Goal: Find specific page/section: Find specific page/section

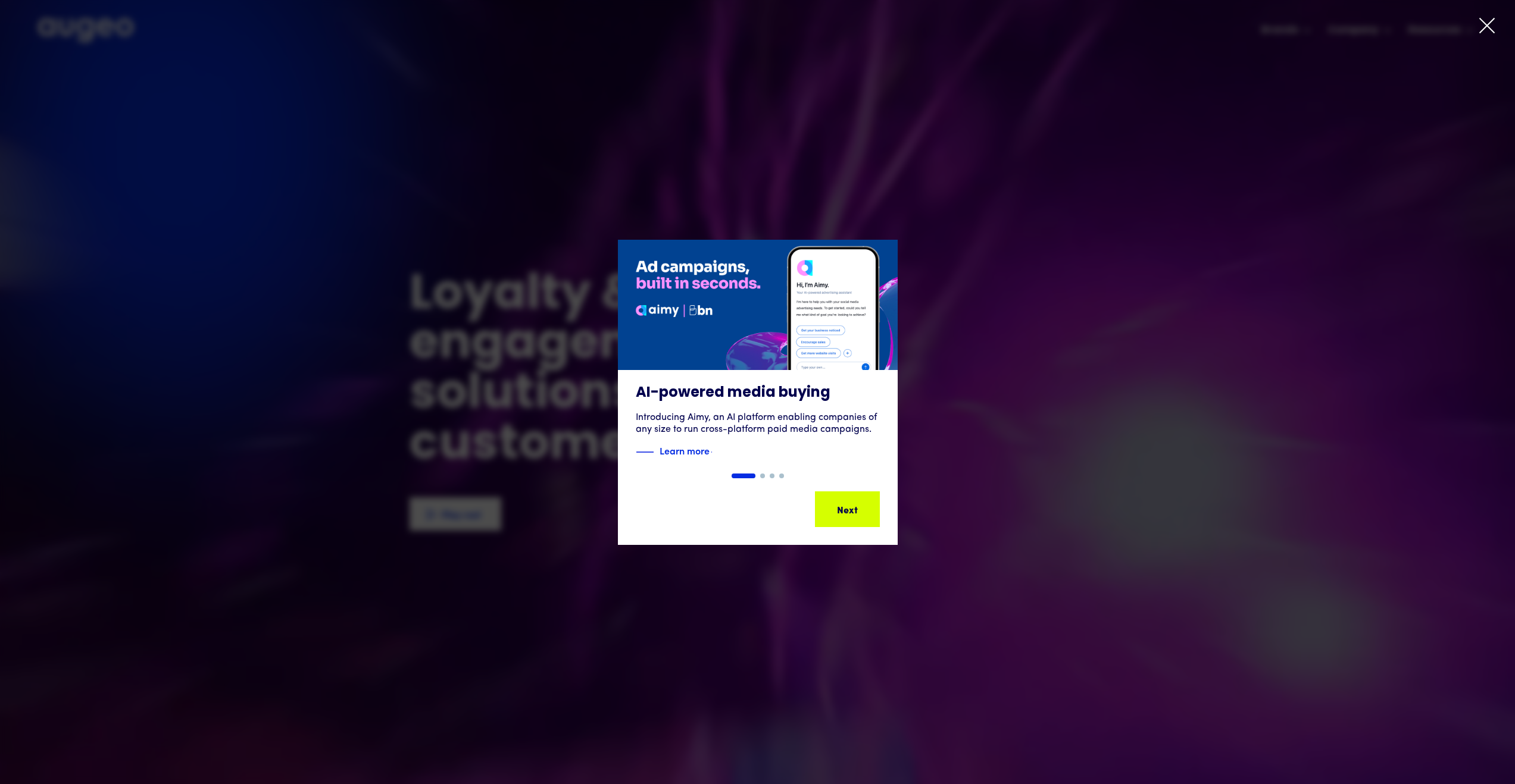
click at [1491, 27] on icon at bounding box center [1487, 26] width 18 height 18
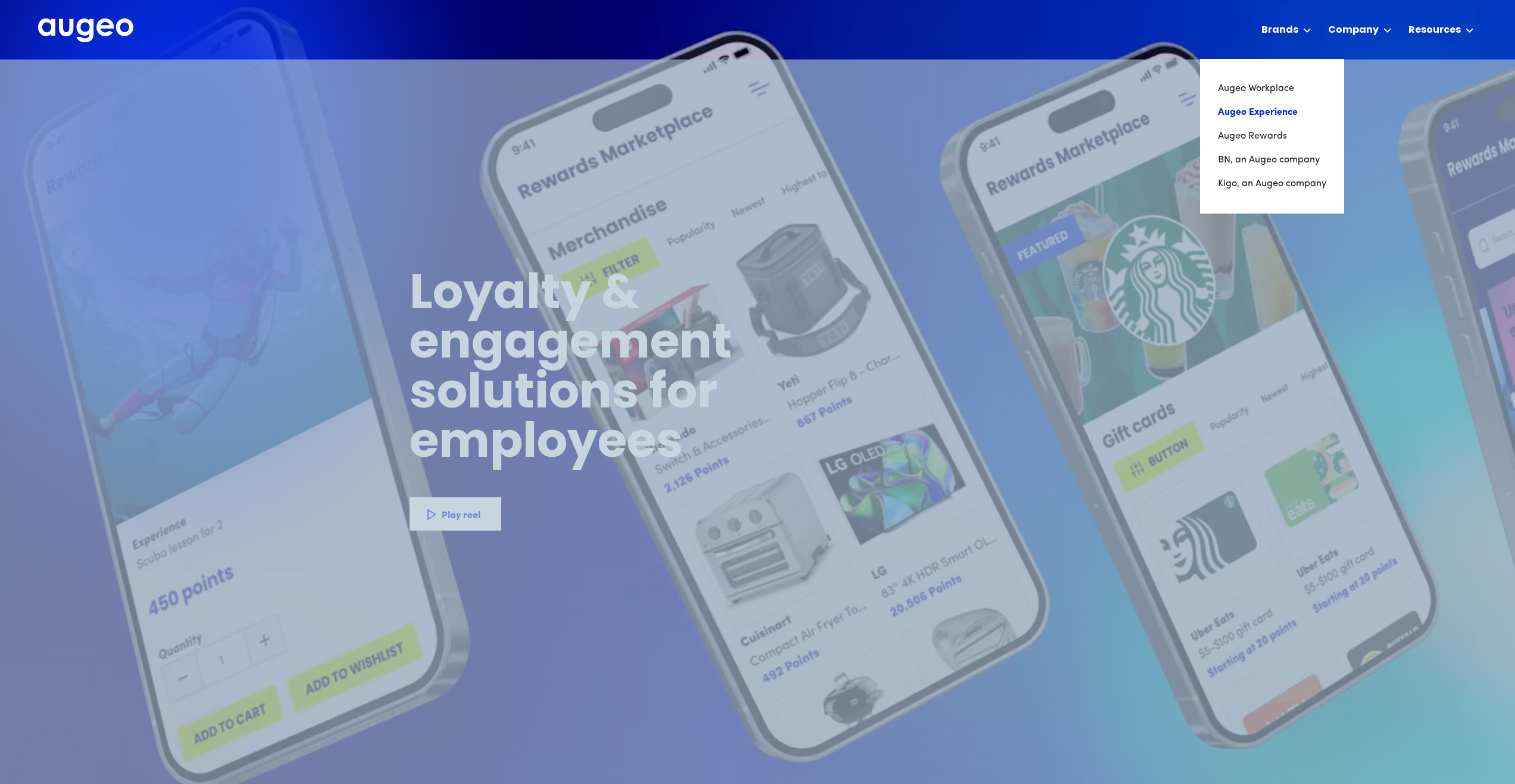
click at [1285, 106] on link "Augeo Experience" at bounding box center [1272, 112] width 108 height 24
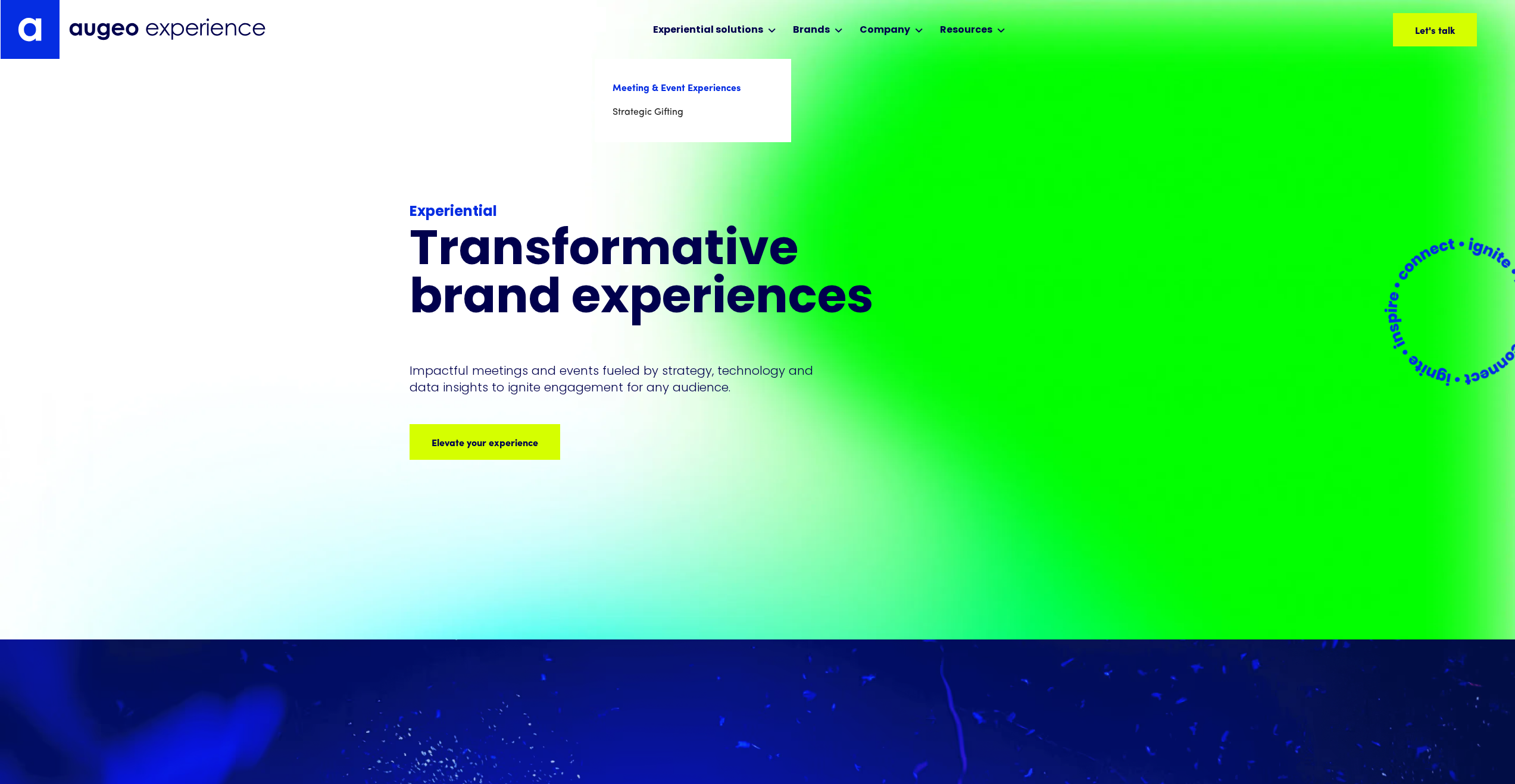
click at [719, 89] on link "Meeting & Event Experiences" at bounding box center [693, 89] width 161 height 24
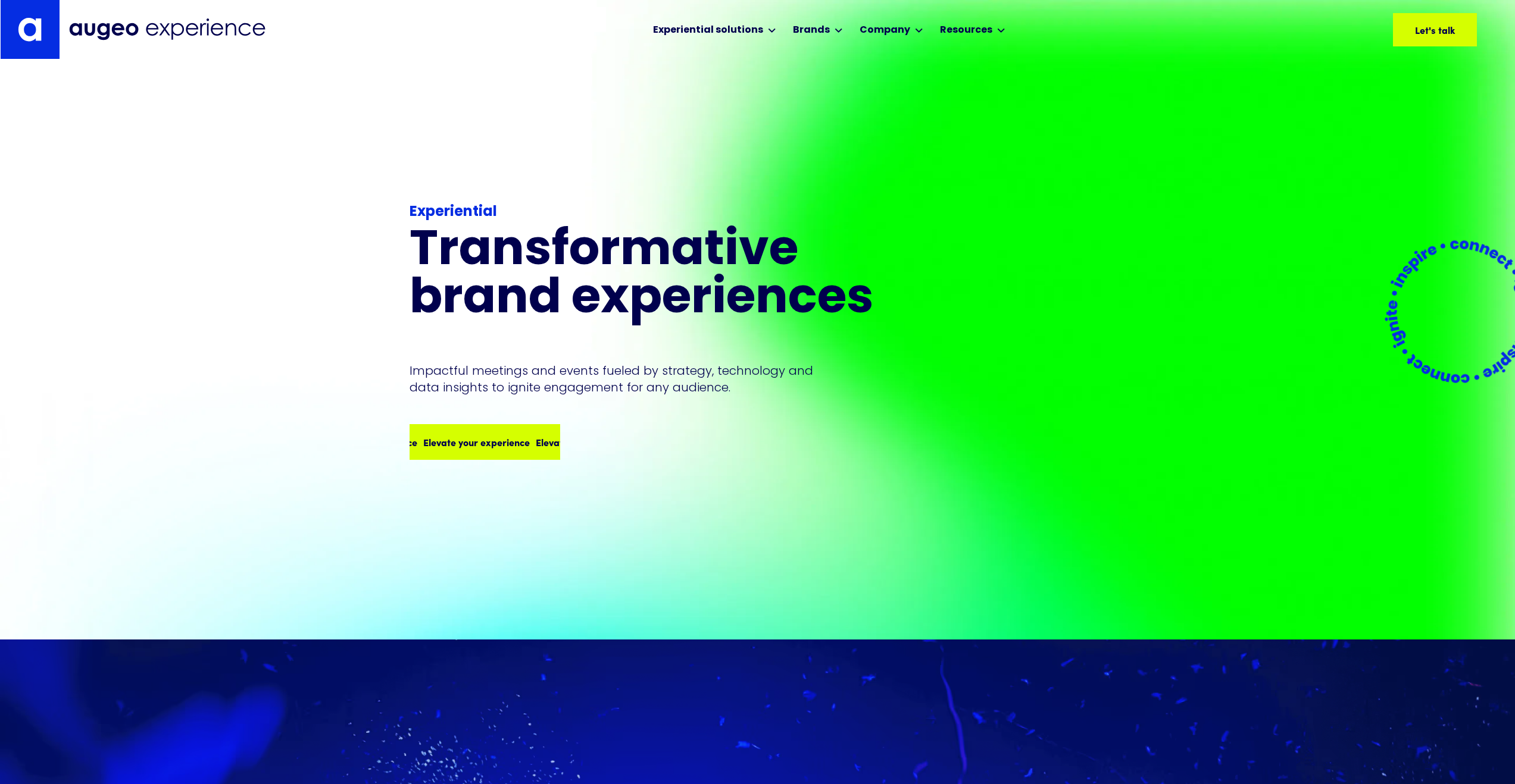
click at [521, 437] on div "Elevate your experience Elevate your experience Elevate your experience Elevate…" at bounding box center [529, 442] width 450 height 14
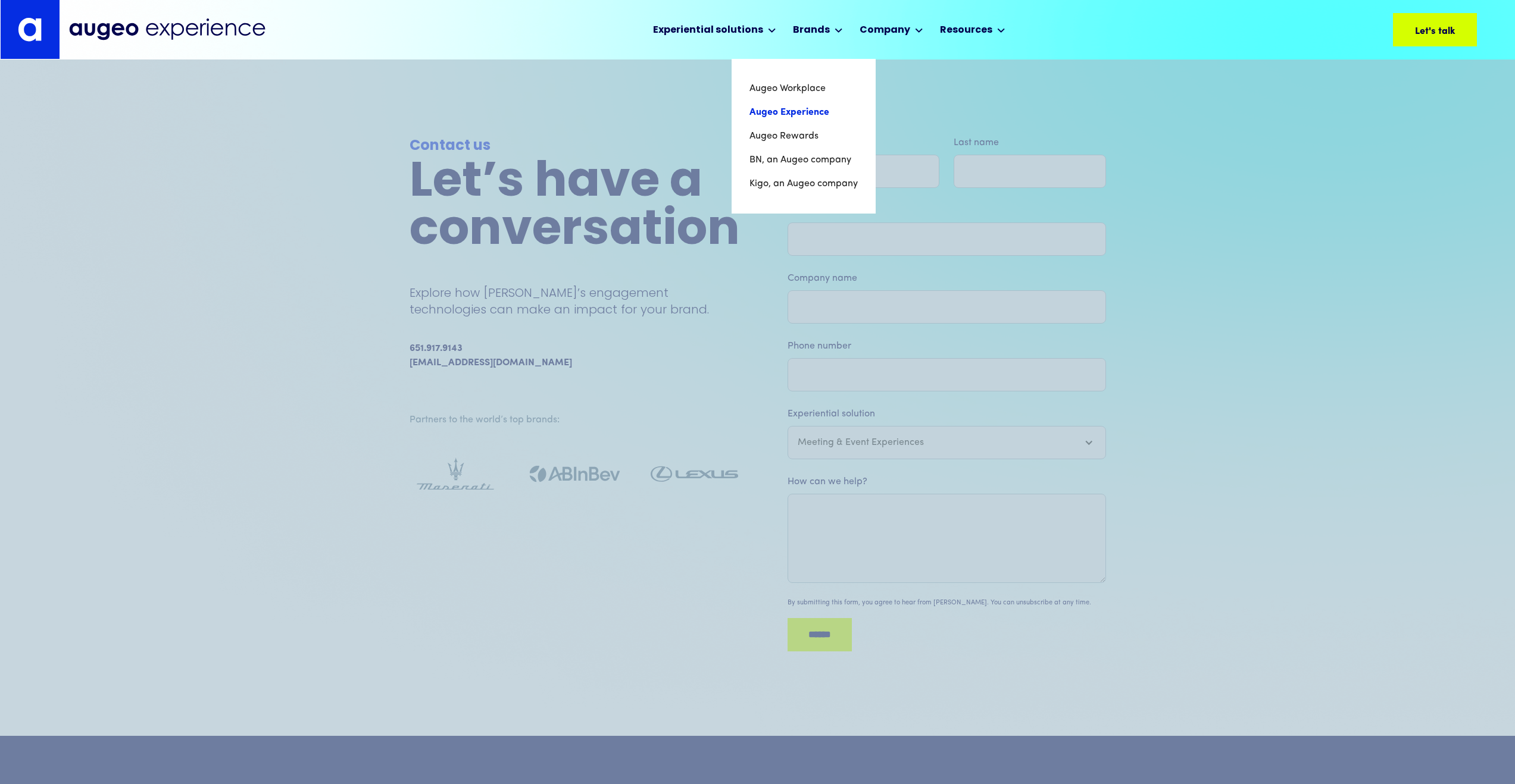
click at [812, 114] on link "Augeo Experience" at bounding box center [803, 112] width 108 height 24
